Goal: Task Accomplishment & Management: Use online tool/utility

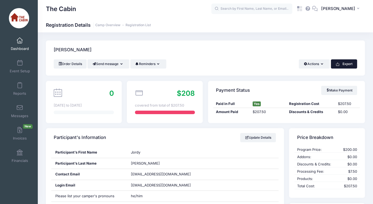
click at [342, 64] on button "Export" at bounding box center [344, 63] width 26 height 9
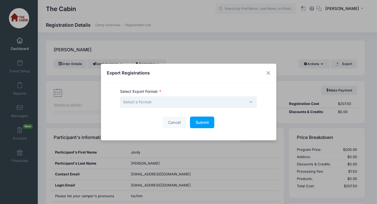
click at [153, 101] on span "Select a format" at bounding box center [188, 102] width 137 height 12
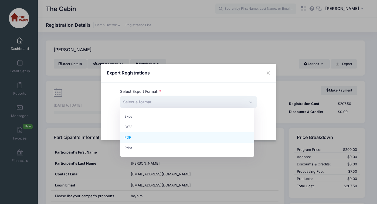
select select "pdf"
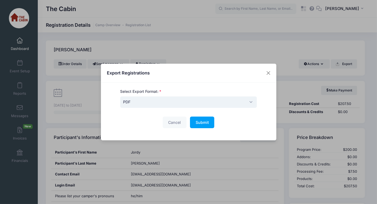
click at [215, 122] on div "Cancel Submit Please wait..." at bounding box center [188, 123] width 137 height 12
click at [209, 121] on button "Submit Please wait..." at bounding box center [202, 123] width 24 height 12
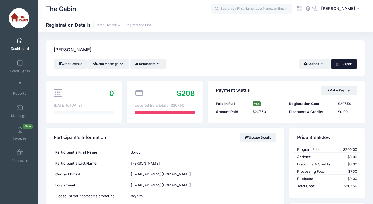
click at [343, 66] on button "Export" at bounding box center [344, 63] width 26 height 9
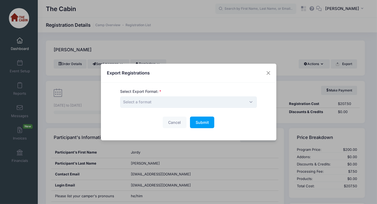
click at [169, 104] on span "Select a format" at bounding box center [188, 102] width 137 height 12
click at [267, 71] on button "Close" at bounding box center [268, 73] width 10 height 10
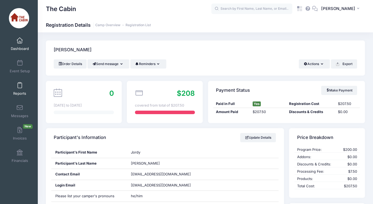
click at [16, 85] on link "Reports" at bounding box center [20, 88] width 26 height 19
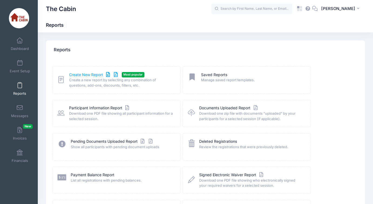
click at [87, 75] on link "Create New Report" at bounding box center [94, 75] width 50 height 6
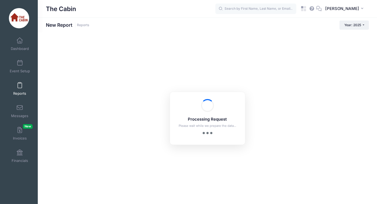
checkbox input "true"
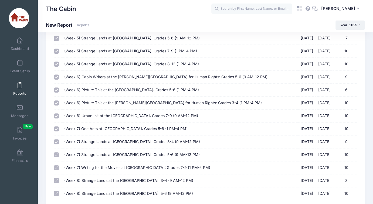
scroll to position [264, 0]
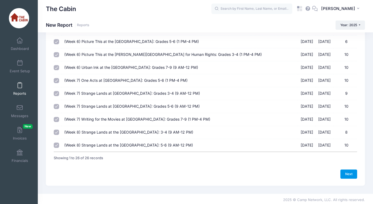
click at [348, 174] on link "Next" at bounding box center [348, 173] width 17 height 9
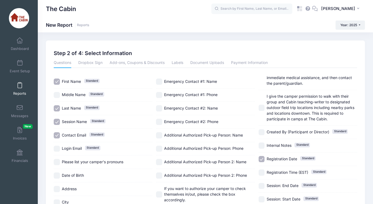
scroll to position [139, 0]
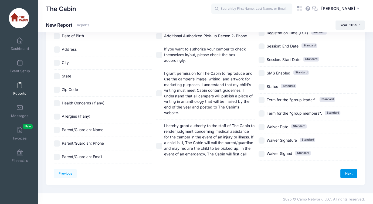
click at [348, 170] on link "Next" at bounding box center [348, 173] width 17 height 9
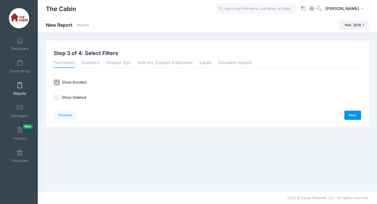
click at [353, 115] on link "Next" at bounding box center [352, 115] width 17 height 9
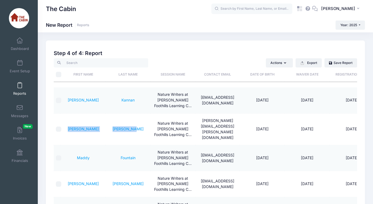
drag, startPoint x: 144, startPoint y: 126, endPoint x: 77, endPoint y: 124, distance: 67.2
click at [77, 124] on tr "Edith Friedewald Nature Writers at Jim Hall Foothills Learning C... marta.sylvi…" at bounding box center [214, 130] width 320 height 32
copy tr "Edith Friedewald"
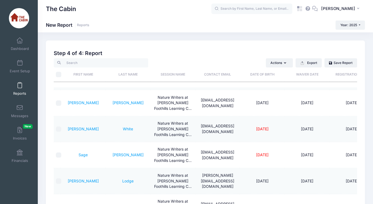
scroll to position [54, 0]
